Goal: Transaction & Acquisition: Purchase product/service

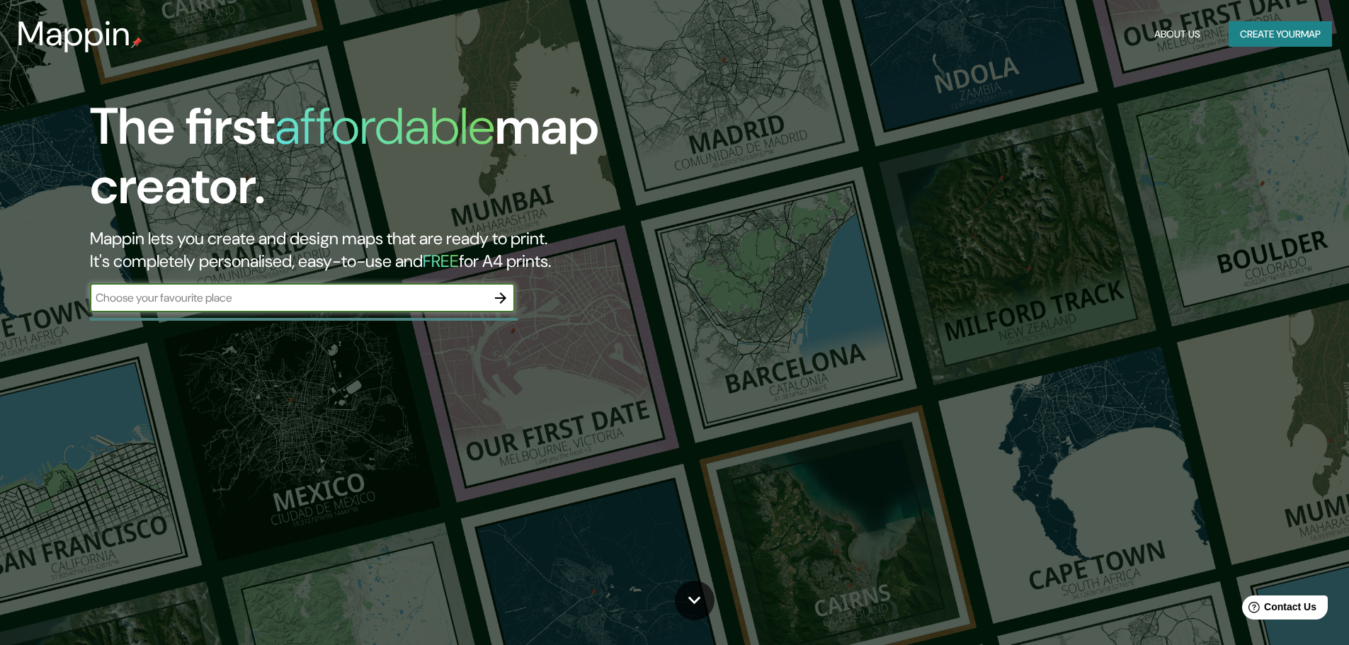
click at [275, 298] on input "text" at bounding box center [288, 298] width 397 height 16
type input "[GEOGRAPHIC_DATA], [GEOGRAPHIC_DATA]"
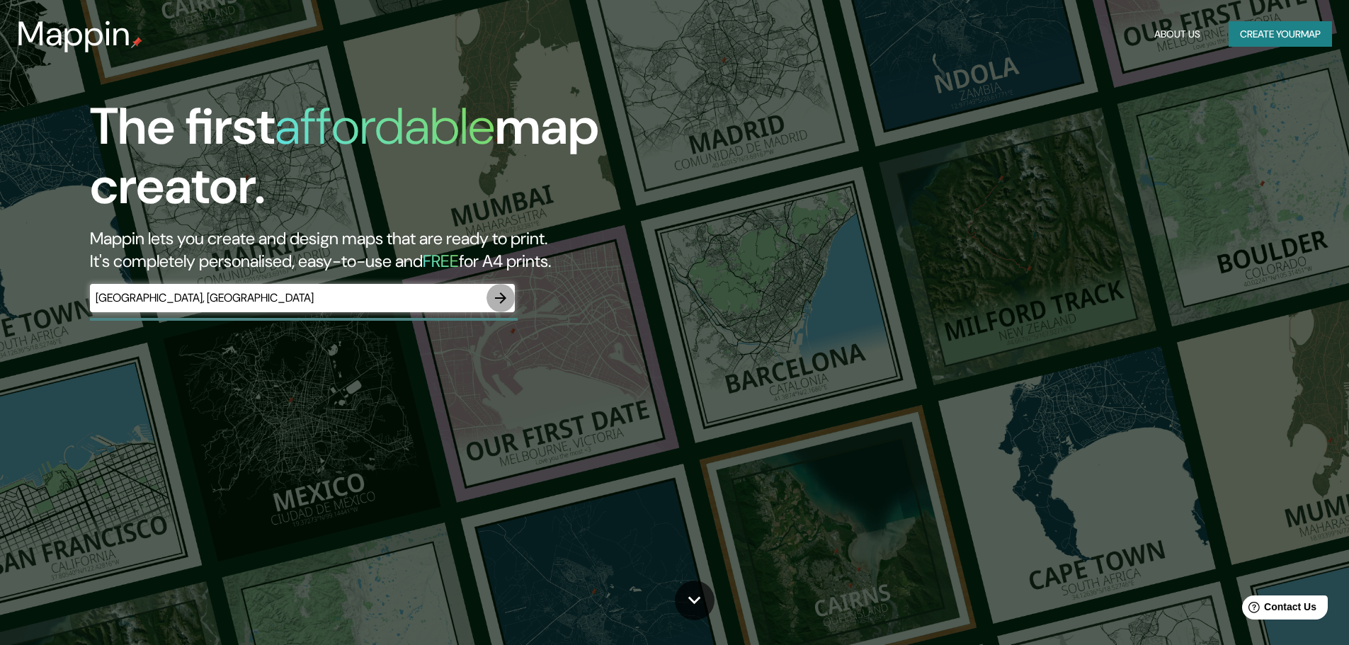
click at [504, 295] on icon "button" at bounding box center [500, 298] width 17 height 17
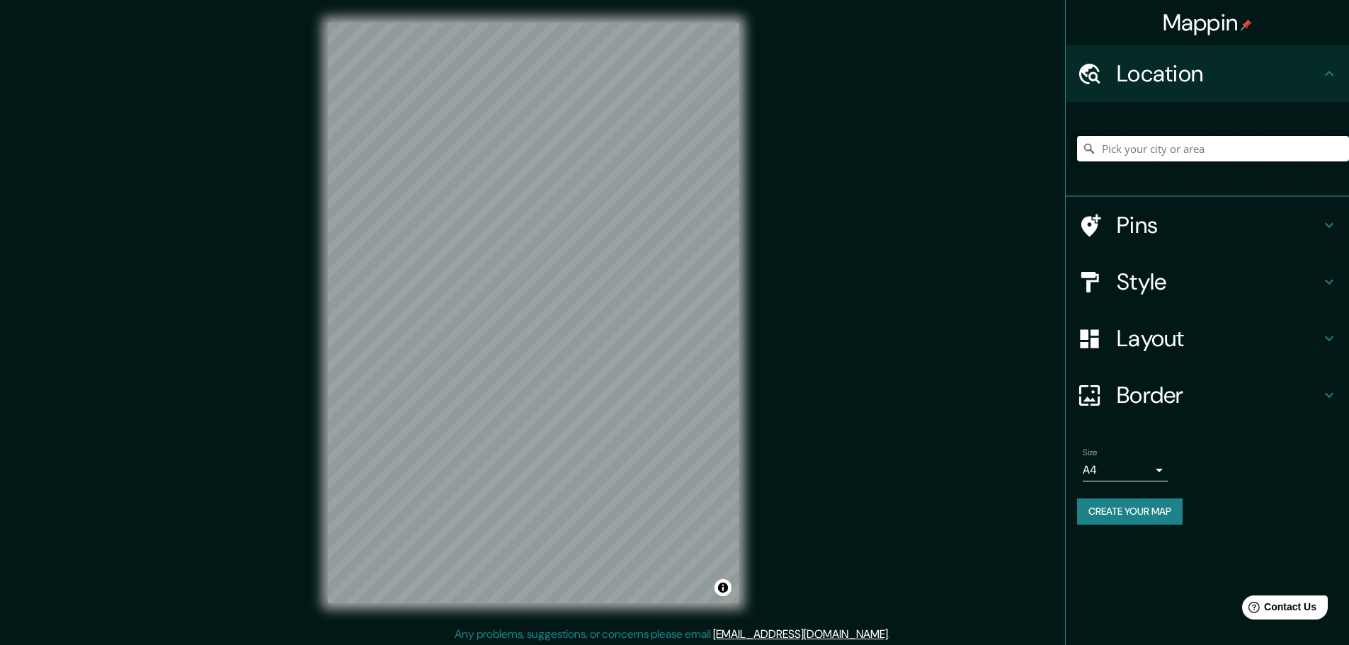
click at [1206, 143] on input "Pick your city or area" at bounding box center [1213, 148] width 272 height 25
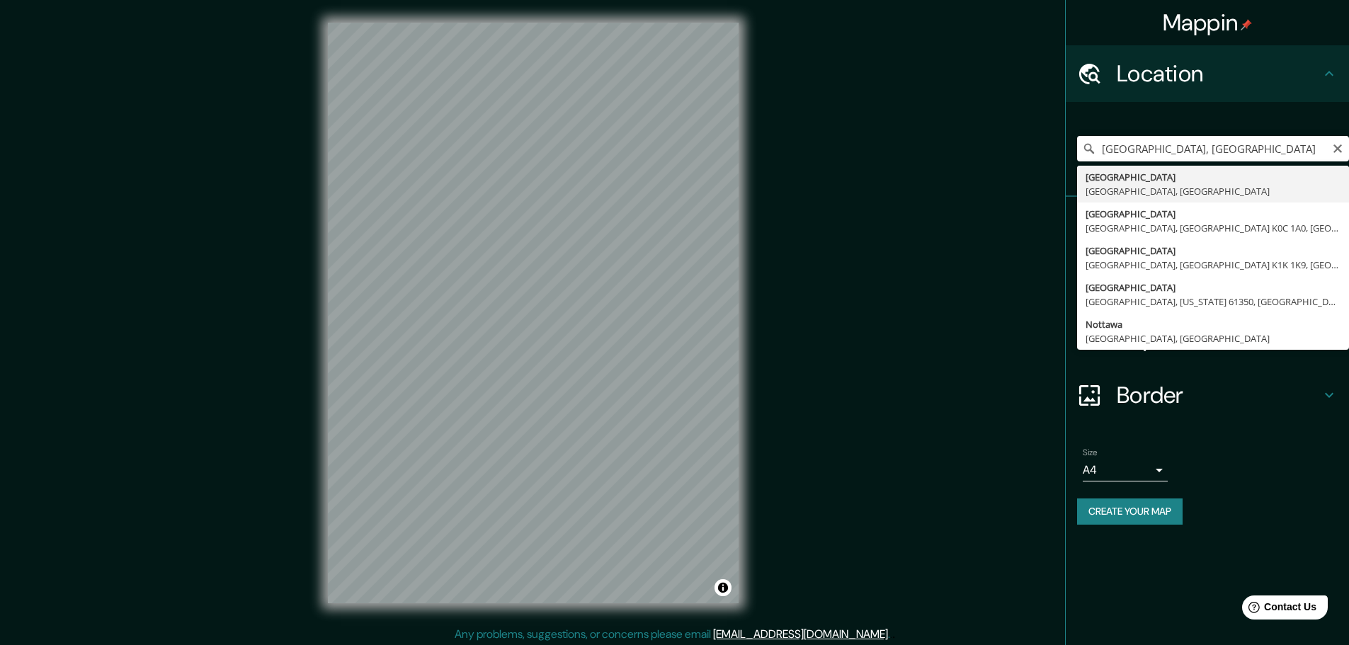
type input "[GEOGRAPHIC_DATA], [GEOGRAPHIC_DATA], [GEOGRAPHIC_DATA]"
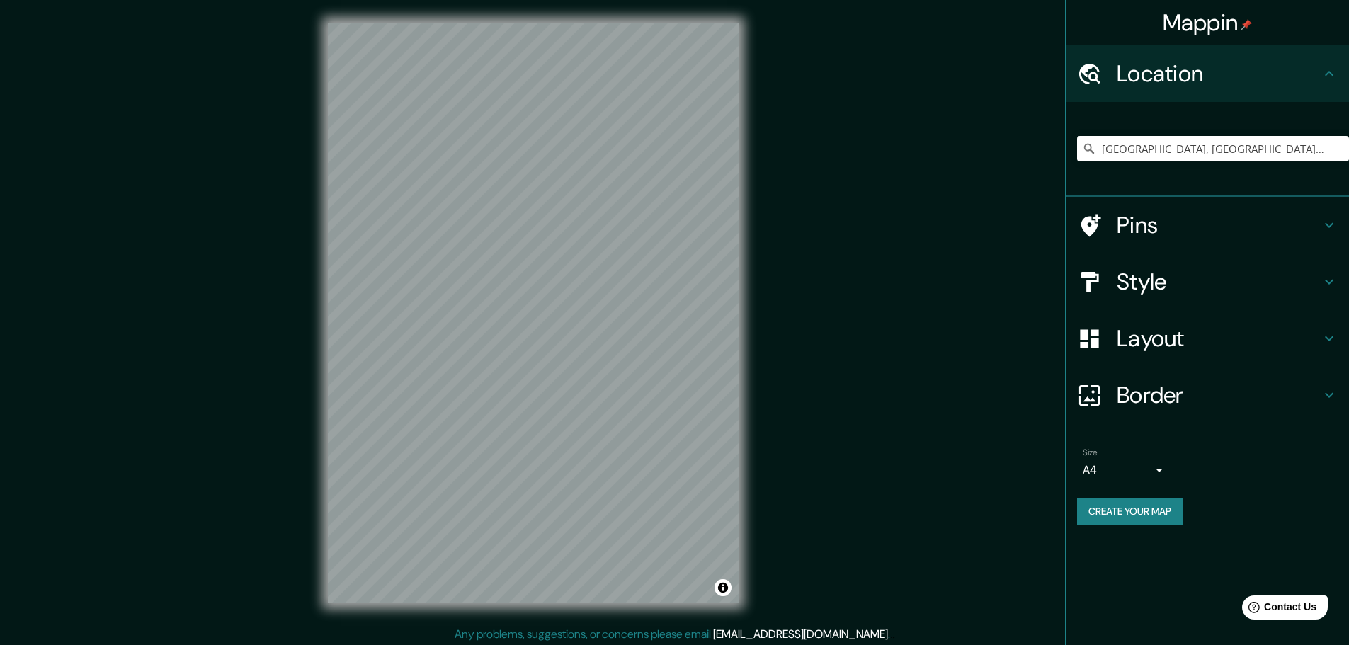
click at [1251, 340] on h4 "Layout" at bounding box center [1219, 338] width 204 height 28
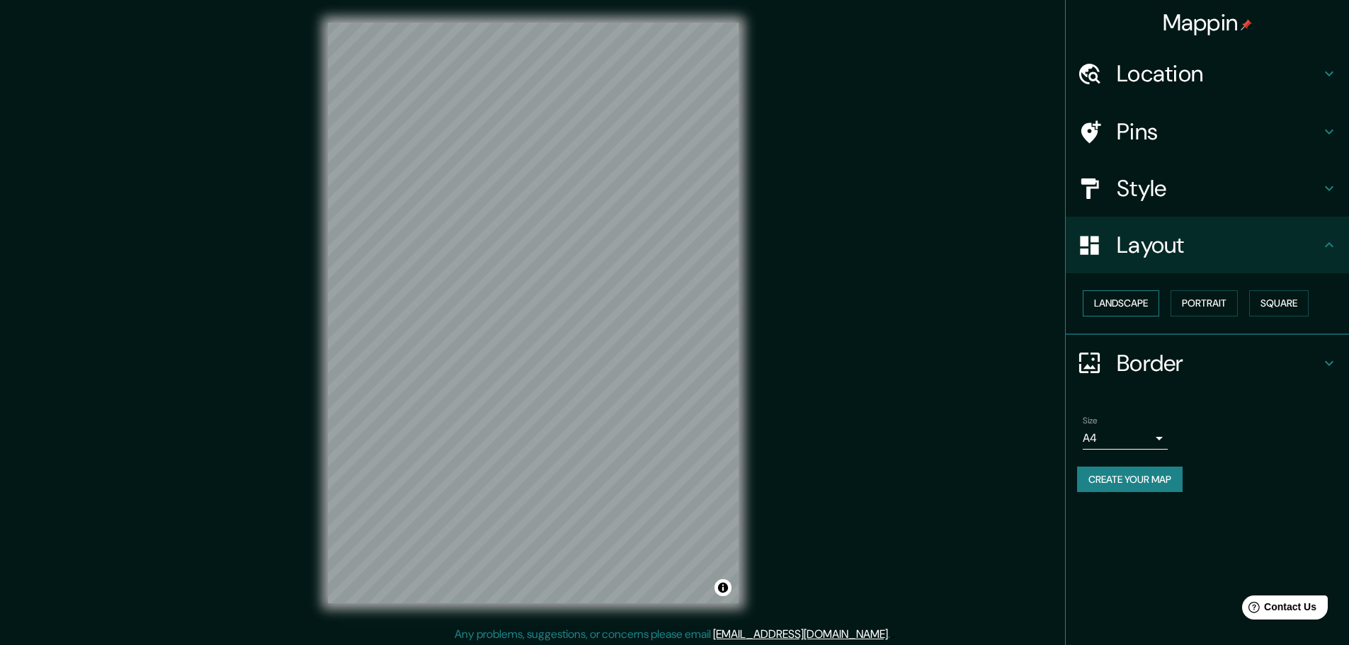
click at [1123, 299] on button "Landscape" at bounding box center [1121, 303] width 76 height 26
